Goal: Check status: Check status

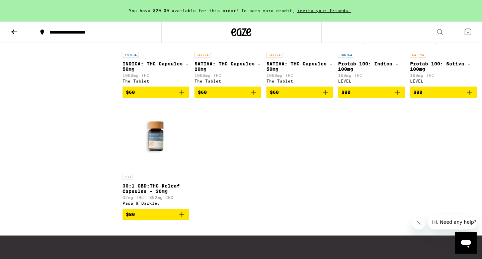
click at [13, 36] on button at bounding box center [14, 32] width 28 height 21
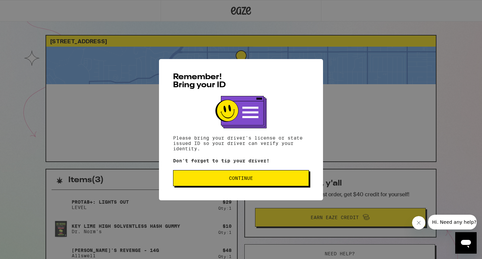
click at [225, 179] on span "Continue" at bounding box center [241, 178] width 125 height 5
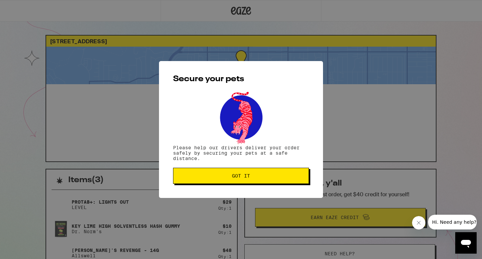
click at [225, 178] on span "Got it" at bounding box center [241, 175] width 125 height 5
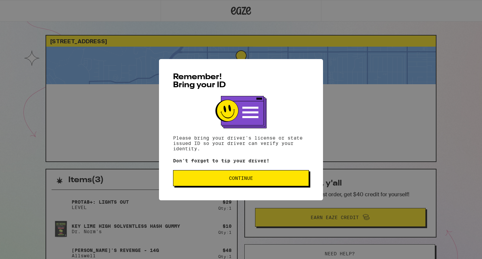
click at [247, 178] on span "Continue" at bounding box center [241, 178] width 24 height 5
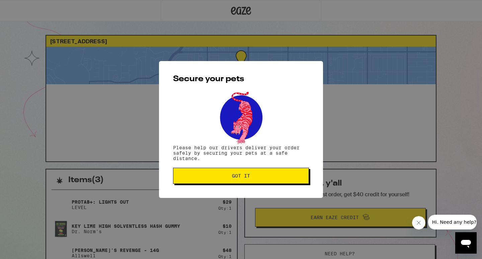
click at [247, 178] on span "Got it" at bounding box center [241, 175] width 18 height 5
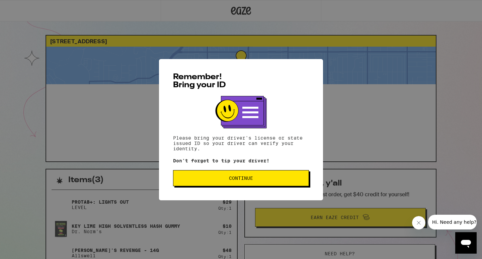
click at [242, 183] on button "Continue" at bounding box center [241, 178] width 136 height 16
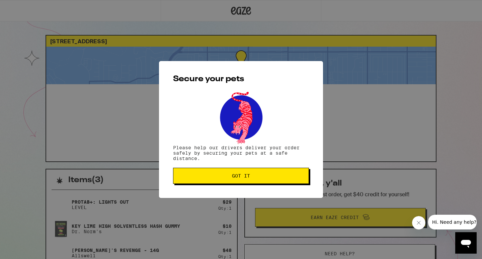
click at [242, 183] on button "Got it" at bounding box center [241, 175] width 136 height 16
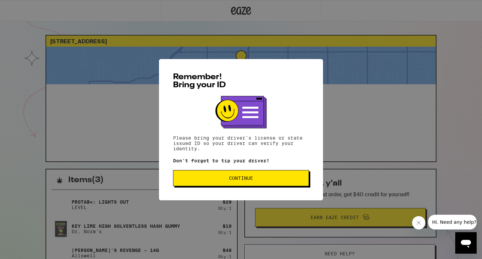
click at [245, 184] on button "Continue" at bounding box center [241, 178] width 136 height 16
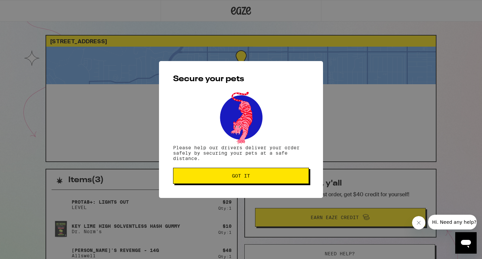
click at [245, 184] on button "Got it" at bounding box center [241, 175] width 136 height 16
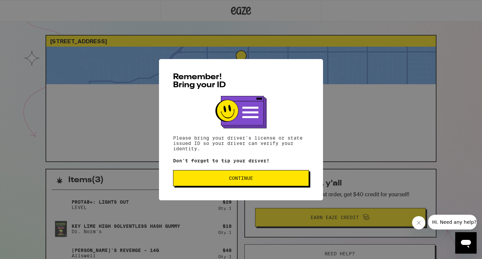
click at [271, 182] on button "Continue" at bounding box center [241, 178] width 136 height 16
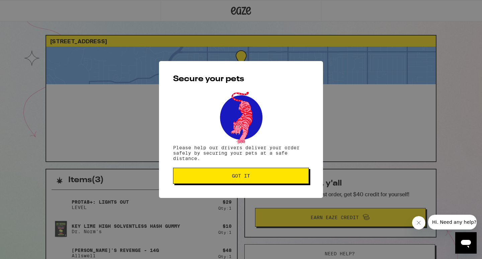
click at [271, 182] on button "Got it" at bounding box center [241, 175] width 136 height 16
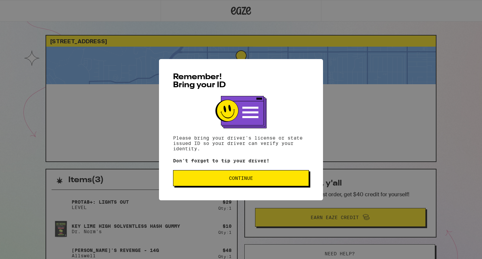
click at [271, 182] on button "Continue" at bounding box center [241, 178] width 136 height 16
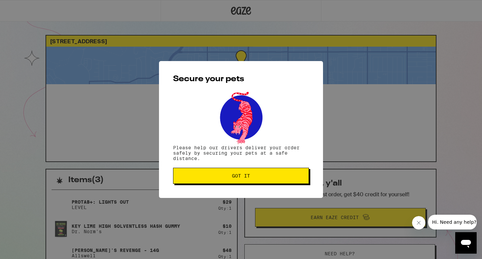
click at [271, 182] on button "Got it" at bounding box center [241, 175] width 136 height 16
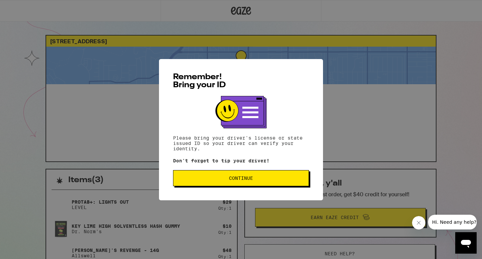
click at [255, 178] on span "Continue" at bounding box center [241, 178] width 125 height 5
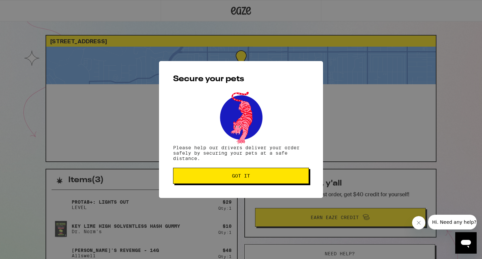
click at [255, 178] on span "Got it" at bounding box center [241, 175] width 125 height 5
